Goal: Task Accomplishment & Management: Use online tool/utility

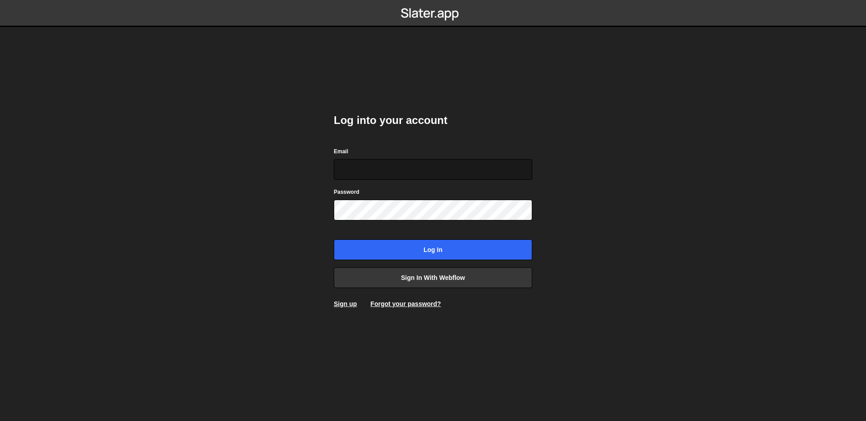
type input "terence@vanara.fr"
click at [453, 163] on input "terence@vanara.fr" at bounding box center [433, 169] width 199 height 21
click at [205, 189] on body "Log into your account Email terence@vanara.fr Password Log in Sign in with Webf…" at bounding box center [433, 210] width 866 height 421
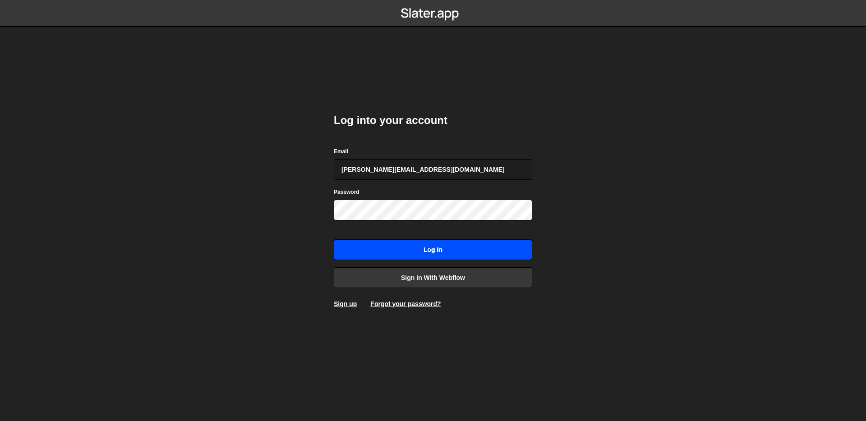
click at [411, 249] on input "Log in" at bounding box center [433, 250] width 199 height 21
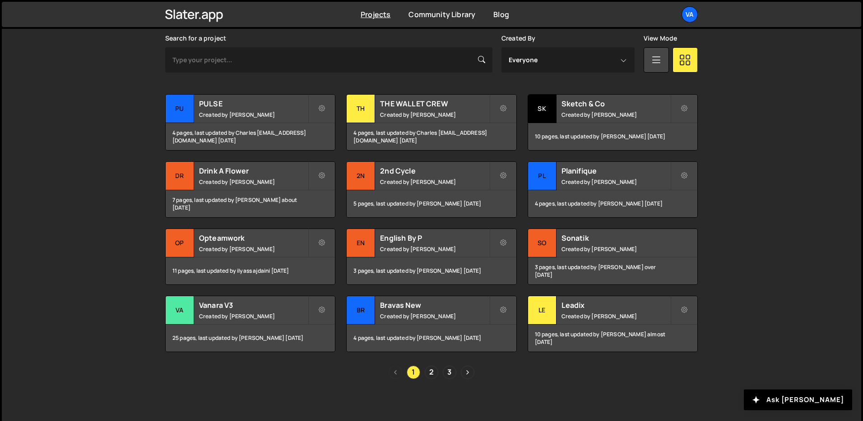
scroll to position [272, 0]
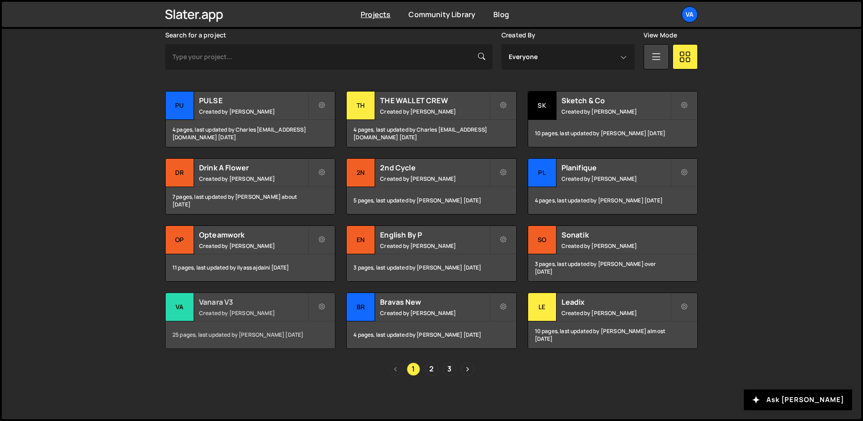
click at [196, 309] on div "Vanara V3 Created by [PERSON_NAME]" at bounding box center [250, 307] width 169 height 28
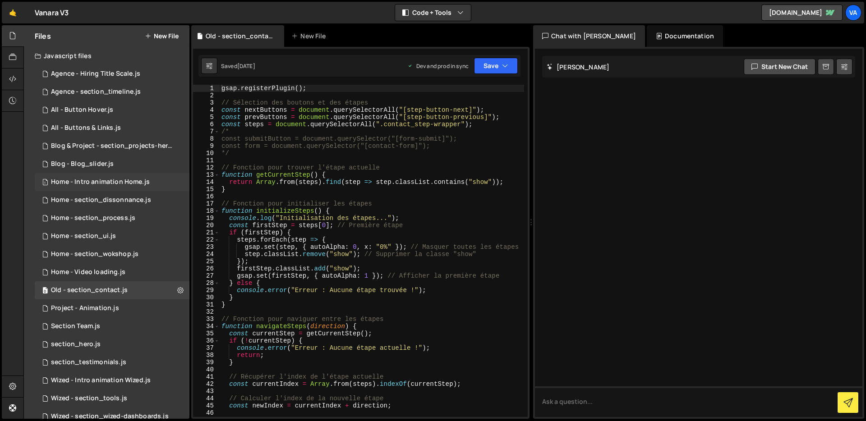
click at [150, 182] on div "1 Home - Intro animation Home.js 0" at bounding box center [112, 182] width 155 height 18
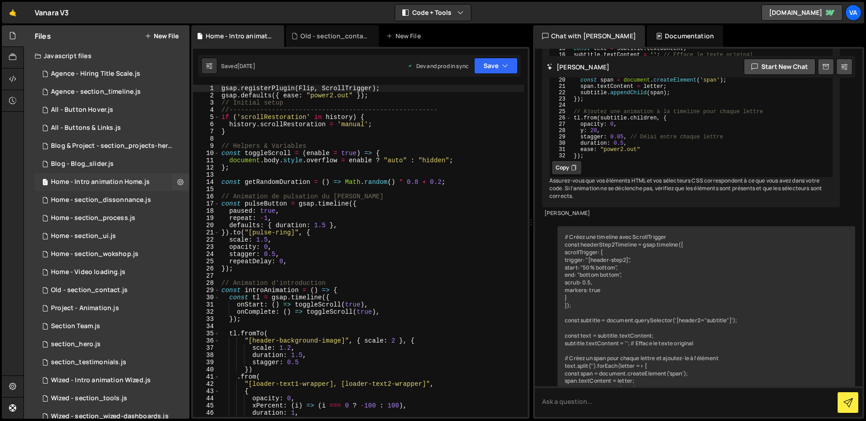
scroll to position [3372, 0]
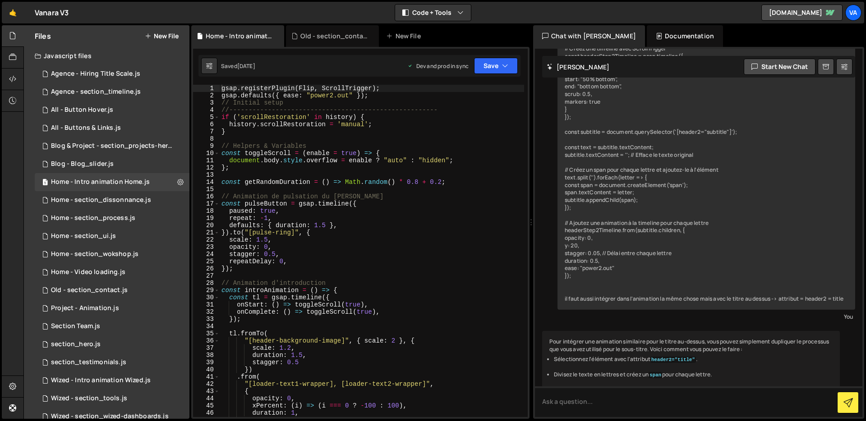
click at [443, 223] on div "gsap . registerPlugin ( Flip , ScrollTrigger ) ; gsap . defaults ({ ease : "pow…" at bounding box center [372, 258] width 305 height 347
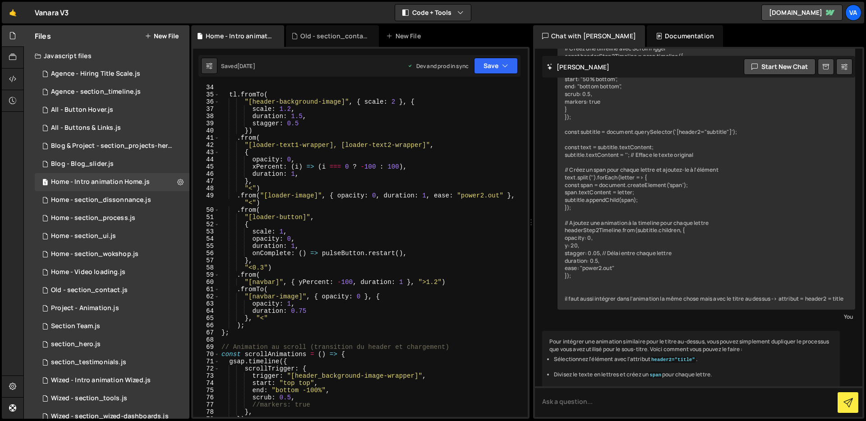
scroll to position [241, 0]
click at [266, 281] on div "tl . fromTo ( "[header-background-image]" , { scale : 2 } , { scale : 1.2 , dur…" at bounding box center [372, 256] width 305 height 347
click at [452, 282] on div "tl . fromTo ( "[header-background-image]" , { scale : 2 } , { scale : 1.2 , dur…" at bounding box center [372, 256] width 305 height 347
click at [362, 294] on div "tl . fromTo ( "[header-background-image]" , { scale : 2 } , { scale : 1.2 , dur…" at bounding box center [372, 256] width 305 height 347
click at [389, 299] on div "tl . fromTo ( "[header-background-image]" , { scale : 2 } , { scale : 1.2 , dur…" at bounding box center [372, 256] width 305 height 347
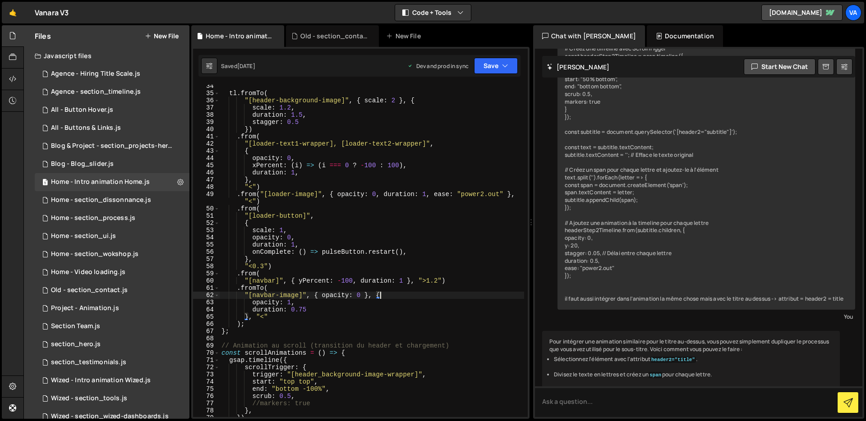
click at [398, 279] on div "tl . fromTo ( "[header-background-image]" , { scale : 2 } , { scale : 1.2 , dur…" at bounding box center [372, 256] width 305 height 347
click at [403, 280] on div "tl . fromTo ( "[header-background-image]" , { scale : 2 } , { scale : 1.2 , dur…" at bounding box center [372, 256] width 305 height 347
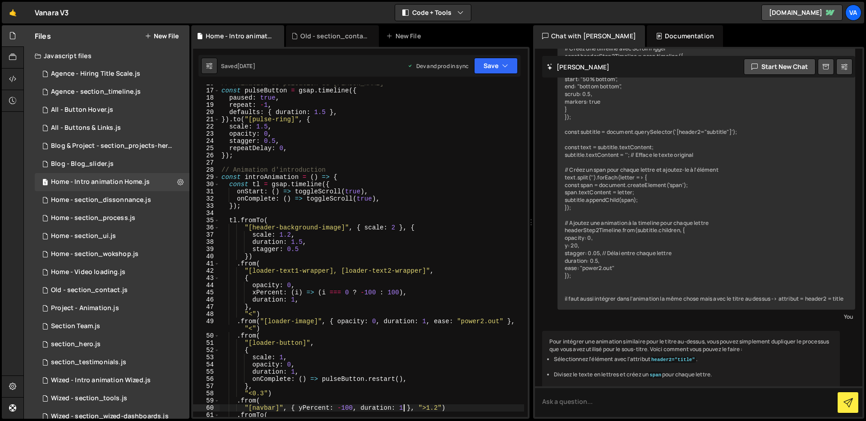
scroll to position [165, 0]
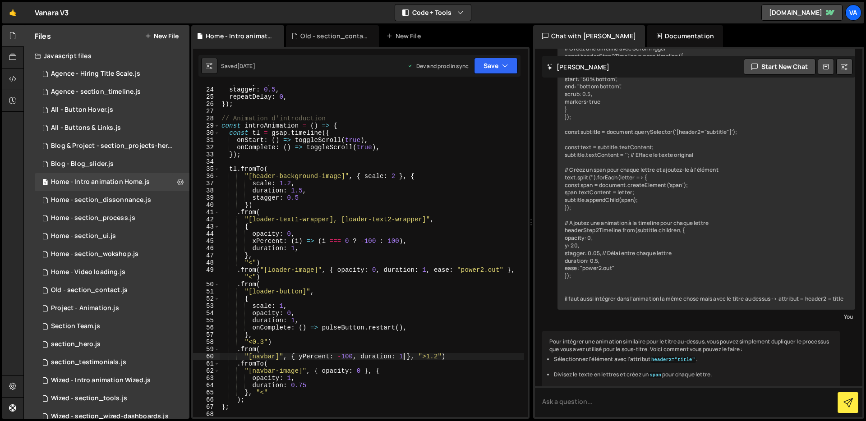
click at [265, 356] on div "opacity : 0 , stagger : 0.5 , repeatDelay : 0 , }) ; // Animation d'introductio…" at bounding box center [372, 252] width 305 height 347
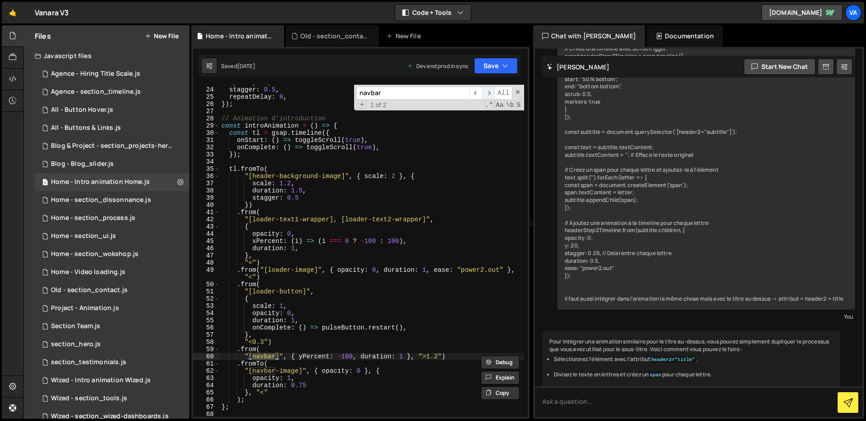
click at [489, 95] on span "​" at bounding box center [488, 93] width 13 height 13
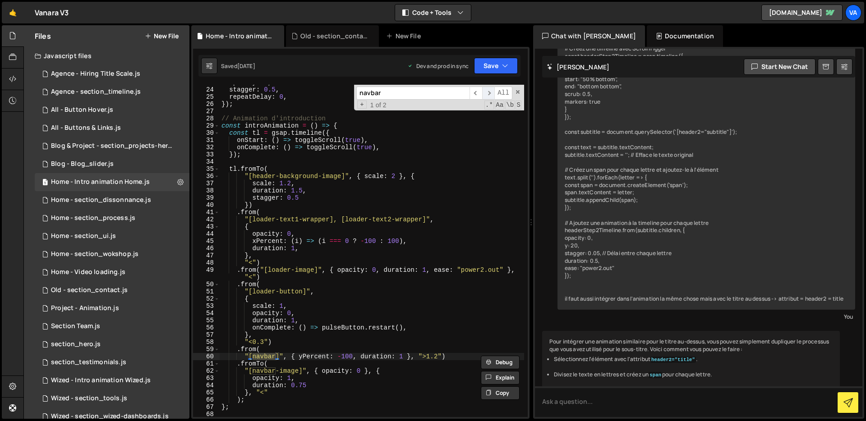
click at [489, 95] on span "​" at bounding box center [488, 93] width 13 height 13
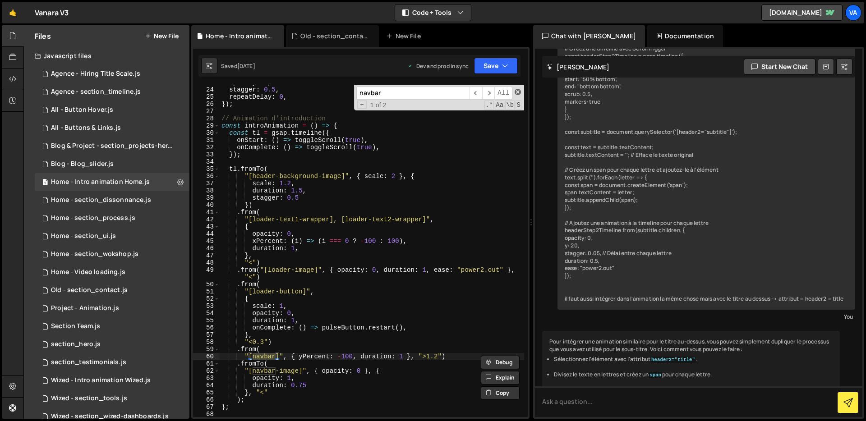
click at [518, 91] on span at bounding box center [518, 92] width 6 height 6
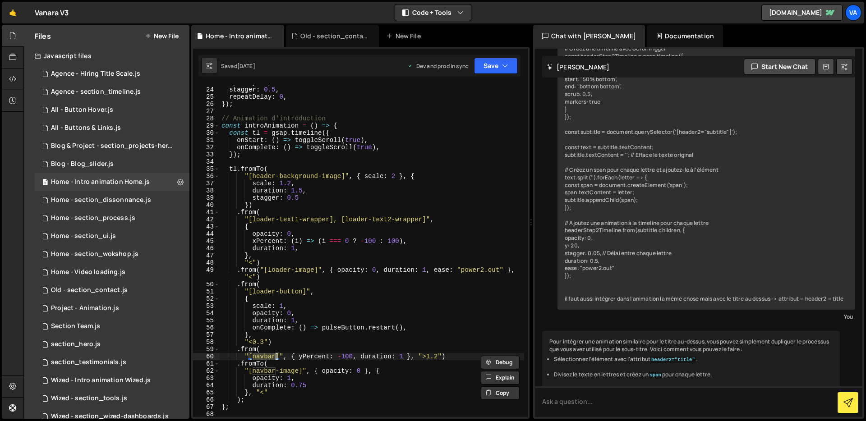
click at [378, 313] on div "opacity : 0 , stagger : 0.5 , repeatDelay : 0 , }) ; // Animation d'introductio…" at bounding box center [372, 252] width 305 height 347
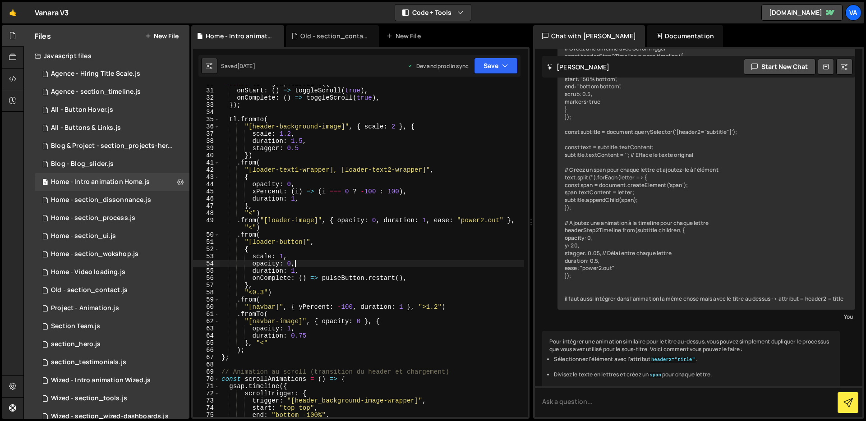
scroll to position [258, 0]
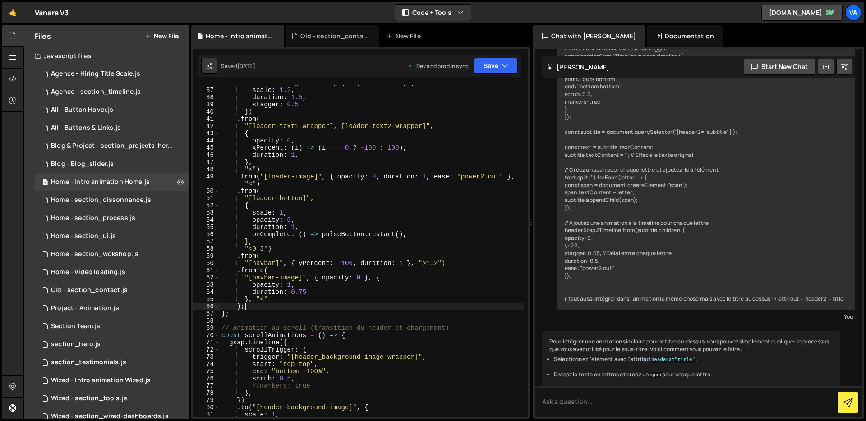
click at [342, 309] on div ""[header-background-image]" , { scale : 2 } , { scale : 1.2 , duration : 1.5 , …" at bounding box center [372, 252] width 305 height 347
type textarea ");"
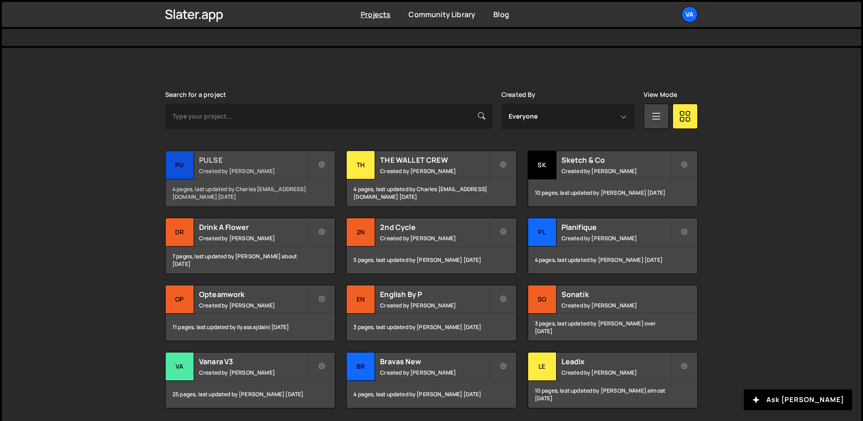
scroll to position [272, 0]
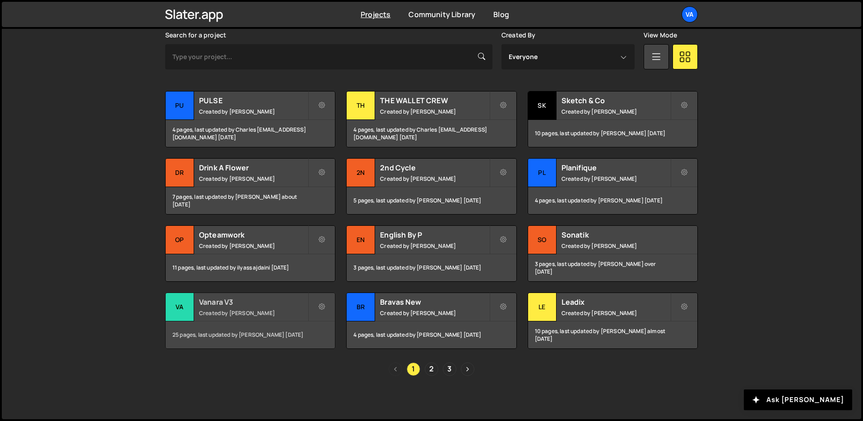
click at [238, 316] on small "Created by [PERSON_NAME]" at bounding box center [253, 314] width 109 height 8
